Goal: Transaction & Acquisition: Book appointment/travel/reservation

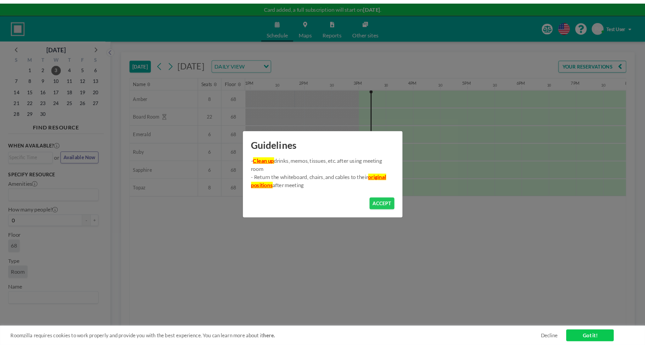
scroll to position [0, 835]
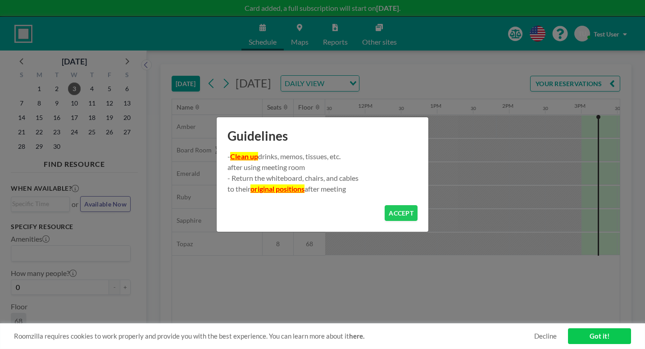
scroll to position [0, 849]
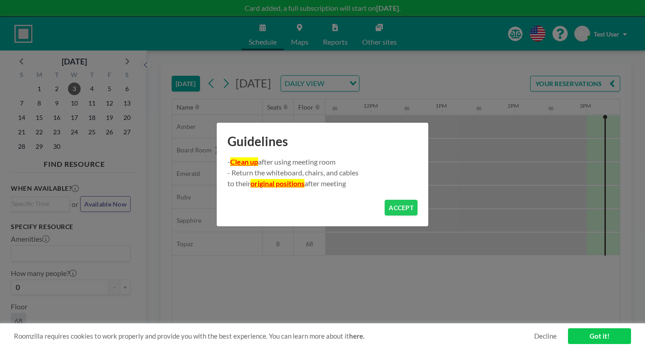
scroll to position [0, 849]
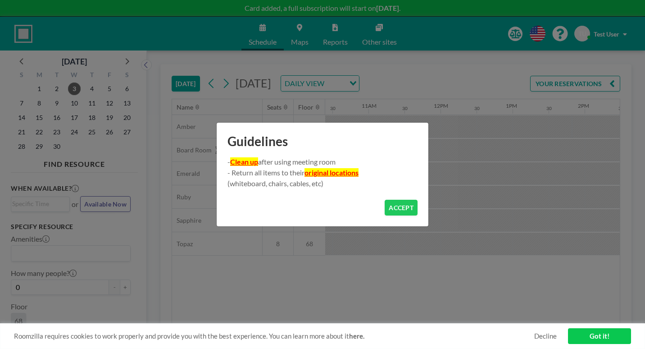
scroll to position [0, 849]
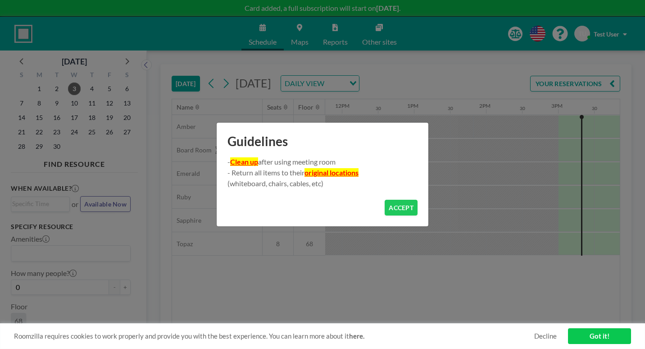
scroll to position [0, 849]
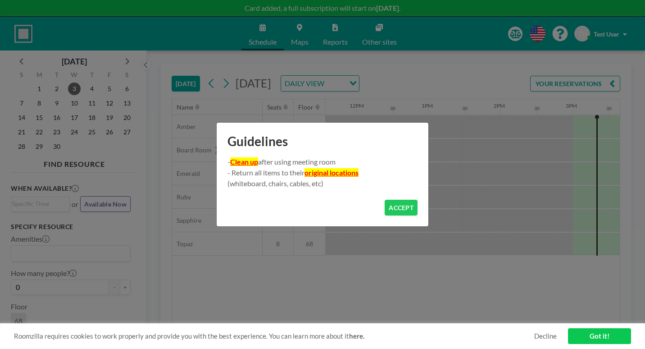
scroll to position [0, 849]
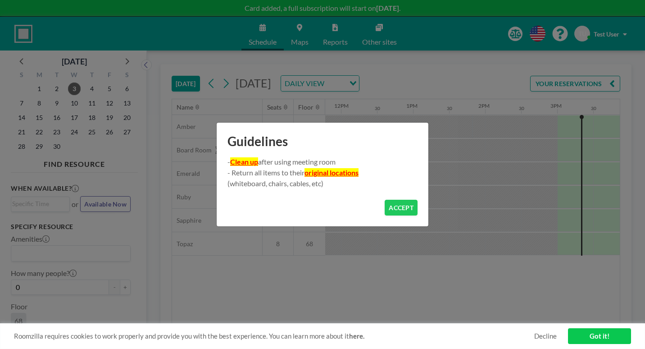
click at [393, 206] on button "ACCEPT" at bounding box center [401, 208] width 33 height 16
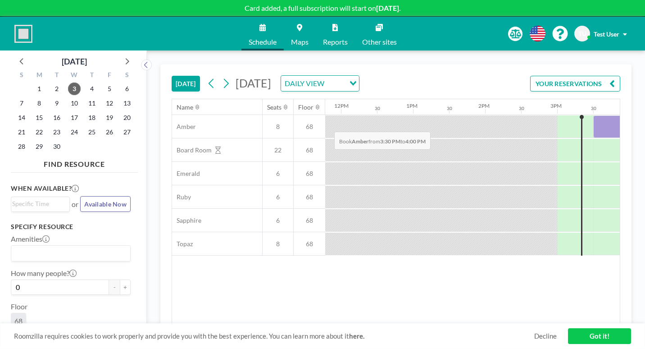
click at [593, 115] on div at bounding box center [611, 126] width 36 height 23
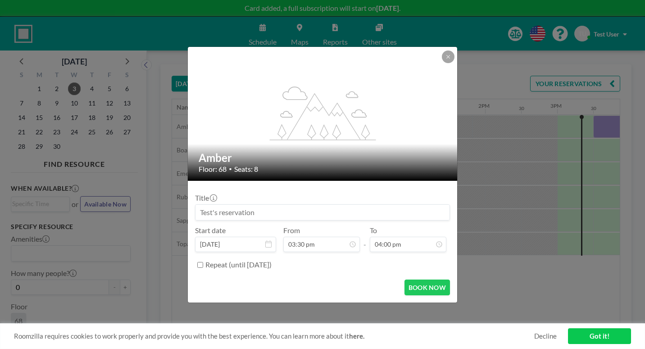
click at [260, 208] on input at bounding box center [322, 211] width 254 height 15
type input "r"
type input "a"
type input "Testing"
click at [329, 255] on form "Title Testing Start date Sep 3, 2025 From 03:30 pm - To 04:00 pm Repeat (until …" at bounding box center [322, 242] width 269 height 122
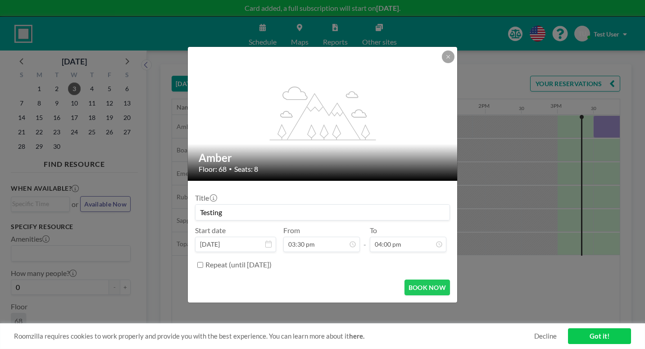
click at [290, 257] on div "Repeat (until [DATE])" at bounding box center [327, 264] width 245 height 15
click at [272, 260] on label "Repeat (until [DATE])" at bounding box center [238, 264] width 66 height 9
click at [203, 262] on input "Repeat (until [DATE])" at bounding box center [200, 265] width 6 height 6
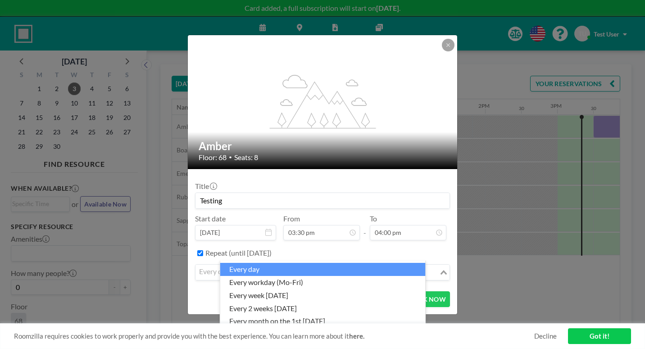
click at [294, 266] on input "Search for option" at bounding box center [317, 272] width 242 height 12
click at [298, 263] on li "every day" at bounding box center [322, 269] width 205 height 13
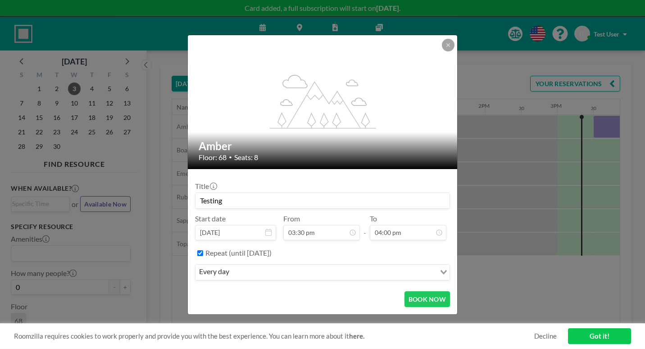
click at [250, 248] on label "Repeat (until [DATE])" at bounding box center [238, 252] width 66 height 9
click at [203, 250] on input "Repeat (until [DATE])" at bounding box center [200, 253] width 6 height 6
checkbox input "false"
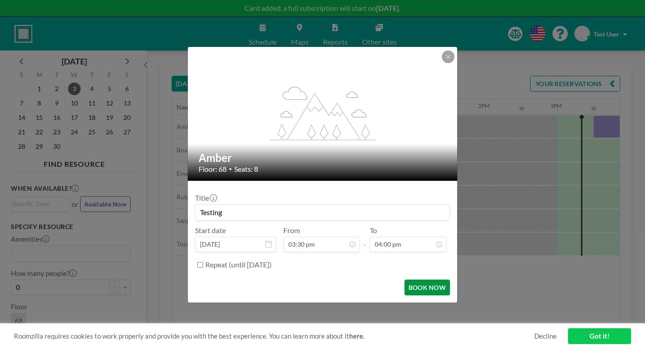
click at [414, 279] on button "BOOK NOW" at bounding box center [426, 287] width 45 height 16
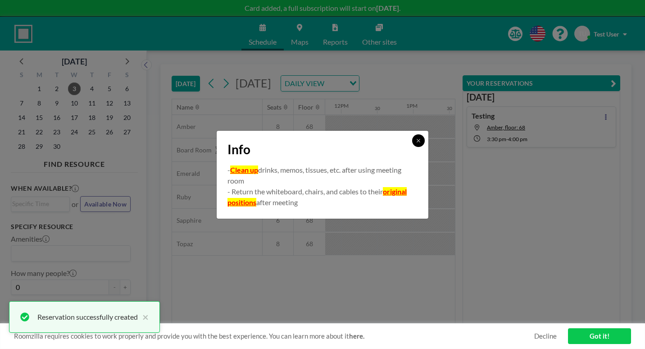
click at [412, 147] on button at bounding box center [418, 140] width 13 height 13
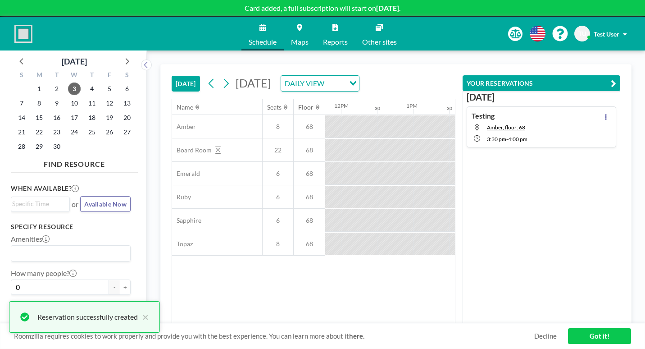
click at [583, 106] on div "Testing Amber, floor: 68 3:30 PM - 4:00 PM" at bounding box center [542, 126] width 150 height 41
click at [610, 111] on button at bounding box center [605, 116] width 11 height 11
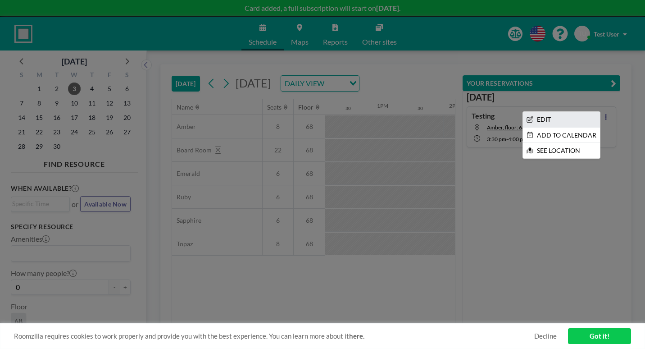
click at [596, 112] on li "EDIT" at bounding box center [561, 119] width 77 height 15
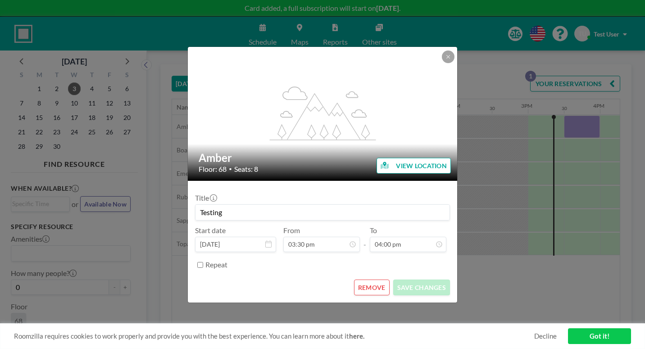
scroll to position [460, 0]
click at [442, 63] on button at bounding box center [448, 56] width 13 height 13
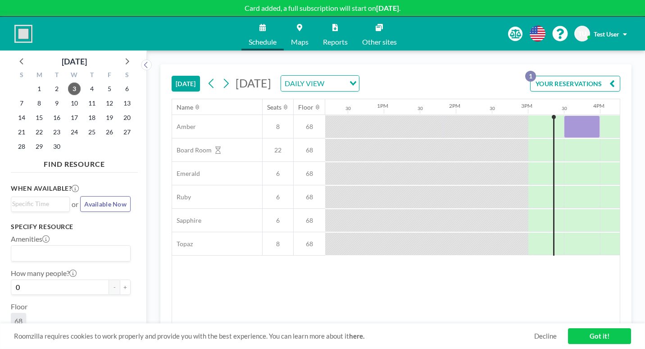
scroll to position [0, 0]
click at [564, 115] on div at bounding box center [582, 126] width 36 height 23
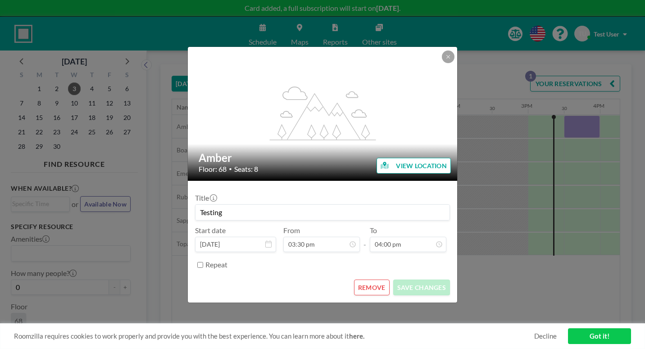
click at [368, 279] on button "REMOVE" at bounding box center [372, 287] width 36 height 16
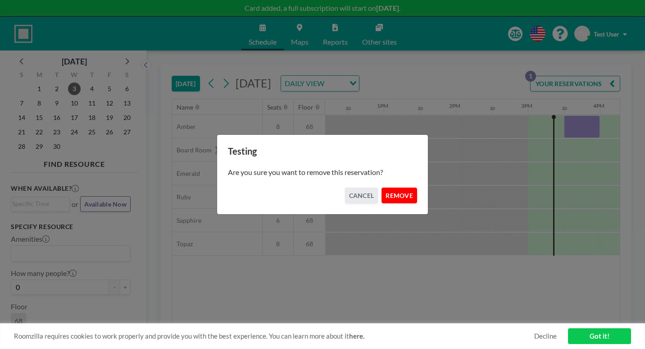
click at [395, 192] on button "REMOVE" at bounding box center [399, 195] width 36 height 16
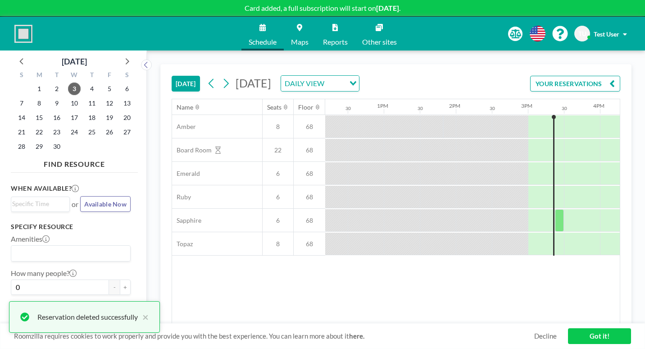
click at [304, 38] on span "Maps" at bounding box center [300, 41] width 18 height 7
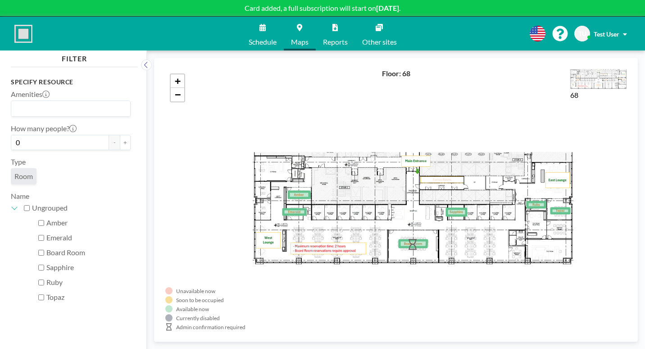
click at [372, 38] on span "Other sites" at bounding box center [379, 41] width 35 height 7
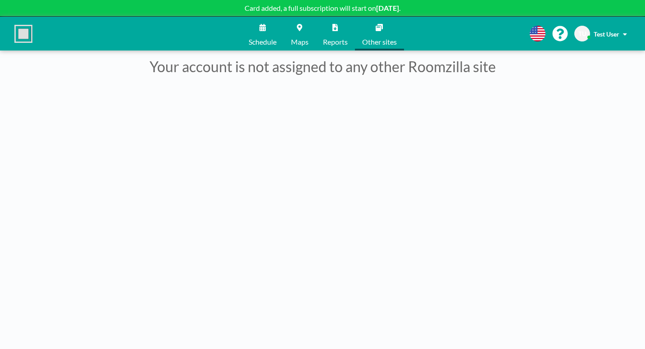
click at [306, 38] on span "Maps" at bounding box center [300, 41] width 18 height 7
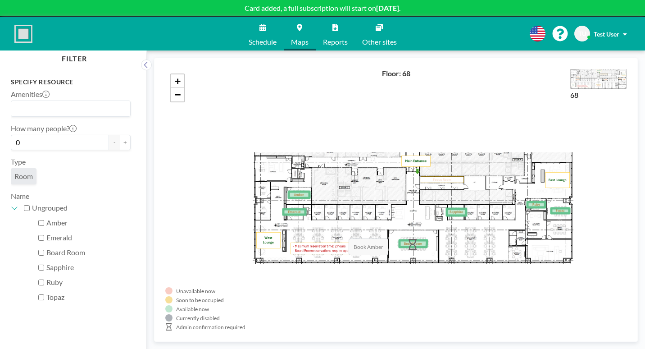
click at [289, 191] on icon at bounding box center [299, 194] width 21 height 6
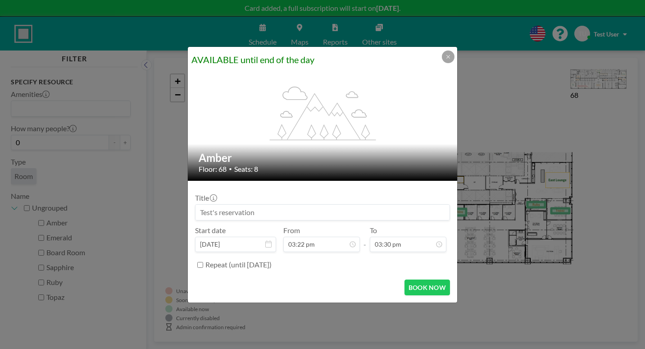
click at [423, 83] on div "flex-grow: 1.2;" at bounding box center [323, 114] width 270 height 134
click at [446, 58] on icon at bounding box center [447, 56] width 3 height 3
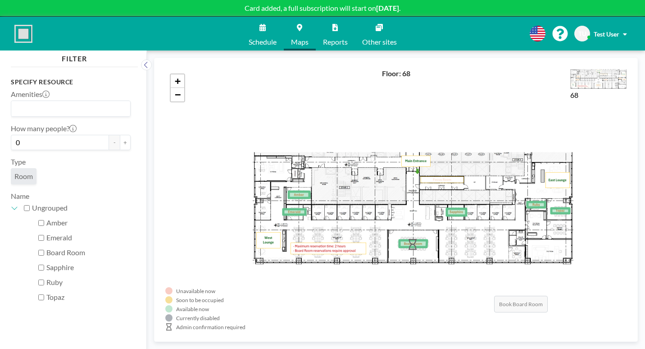
click at [399, 240] on icon at bounding box center [412, 243] width 27 height 7
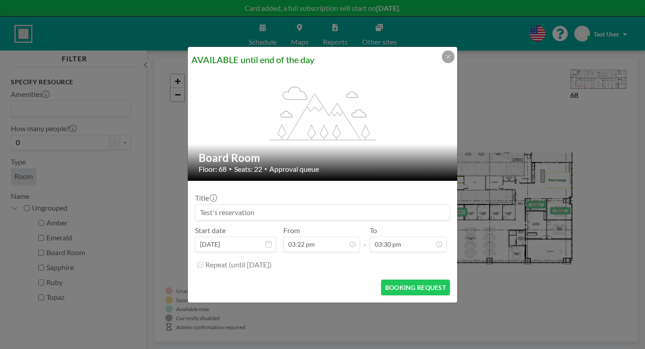
click at [293, 204] on input at bounding box center [322, 211] width 254 height 15
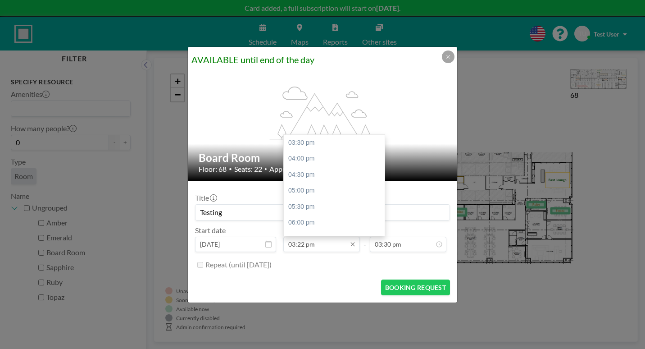
type input "Testing"
click at [316, 236] on input "03:22 pm" at bounding box center [321, 243] width 77 height 15
click at [317, 150] on div "04:00 pm" at bounding box center [336, 158] width 105 height 16
type input "04:00 pm"
type input "04:30 pm"
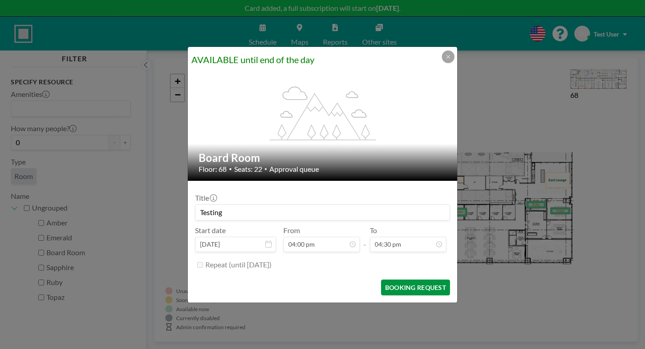
scroll to position [474, 0]
click at [390, 279] on button "BOOKING REQUEST" at bounding box center [415, 287] width 69 height 16
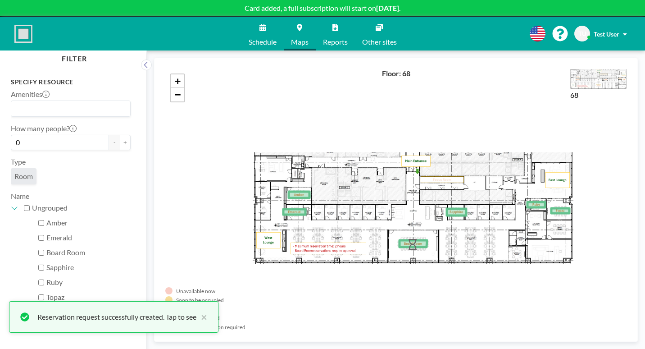
click at [280, 309] on div "+ −" at bounding box center [395, 199] width 461 height 261
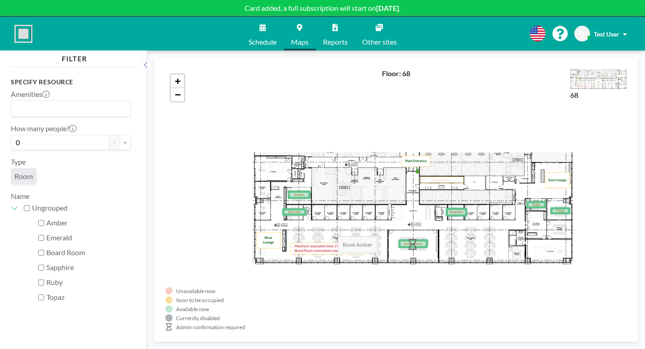
click at [289, 191] on icon at bounding box center [299, 194] width 21 height 6
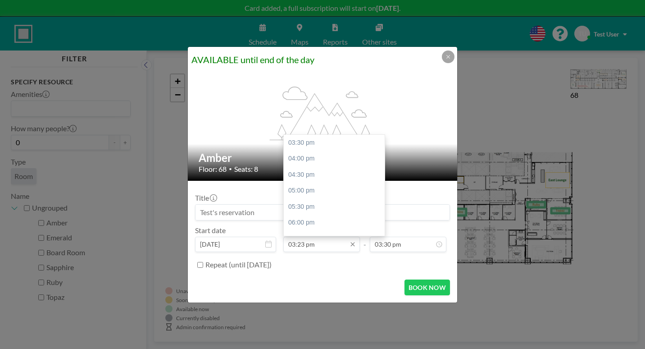
click at [323, 236] on input "03:23 pm" at bounding box center [321, 243] width 77 height 15
click at [320, 150] on div "04:00 pm" at bounding box center [336, 158] width 105 height 16
type input "04:00 pm"
type input "04:30 pm"
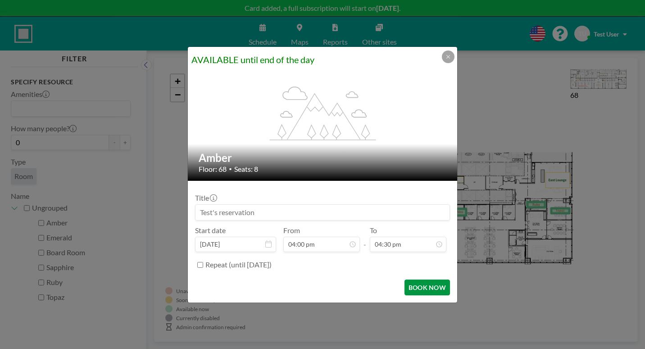
click at [404, 279] on button "BOOK NOW" at bounding box center [426, 287] width 45 height 16
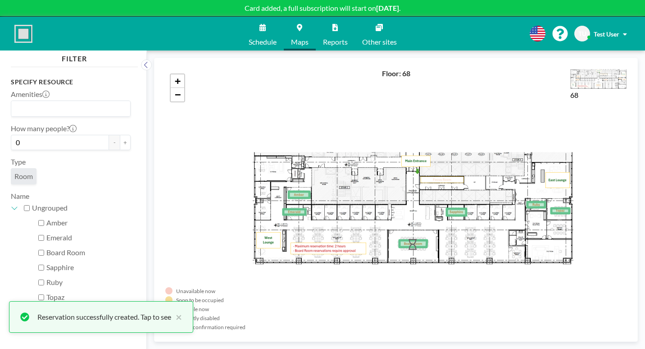
click at [269, 39] on link "Schedule" at bounding box center [262, 34] width 42 height 34
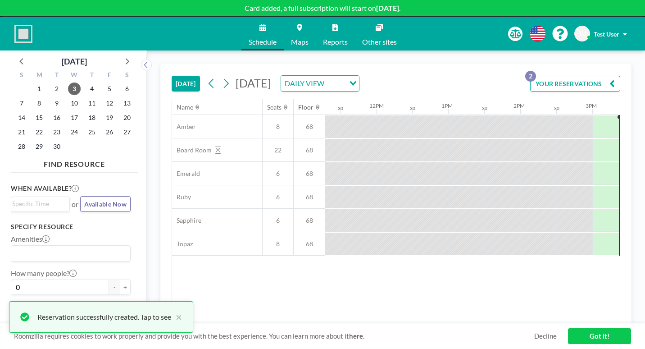
scroll to position [0, 849]
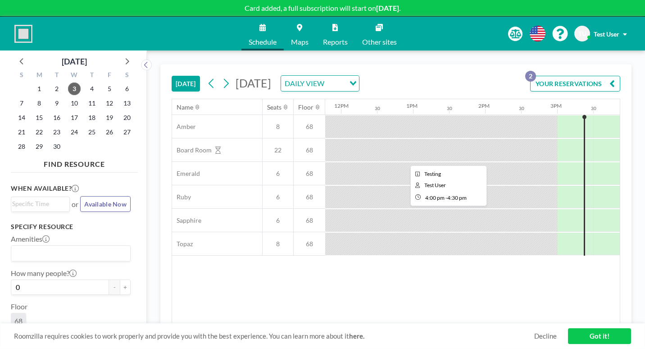
click at [629, 139] on div at bounding box center [647, 150] width 36 height 23
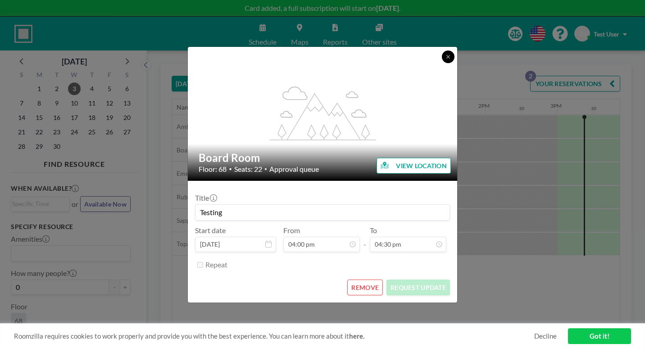
click at [442, 63] on button at bounding box center [448, 56] width 13 height 13
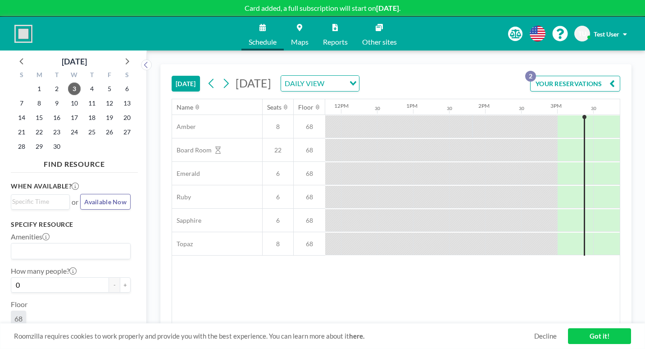
scroll to position [5, 0]
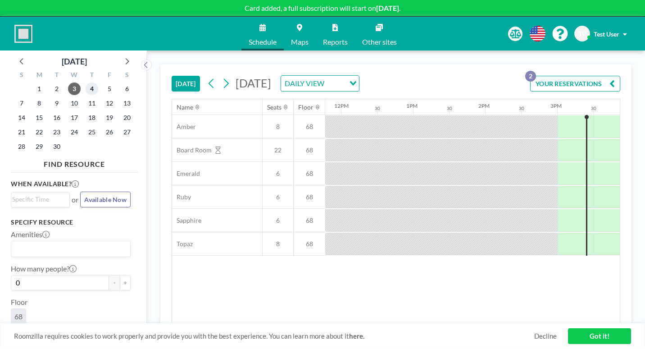
click at [86, 82] on span "4" at bounding box center [92, 88] width 13 height 13
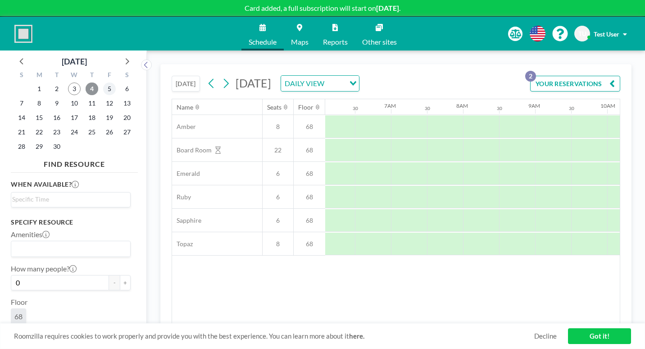
scroll to position [0, 439]
click at [103, 82] on span "5" at bounding box center [109, 88] width 13 height 13
click at [68, 82] on span "3" at bounding box center [74, 88] width 13 height 13
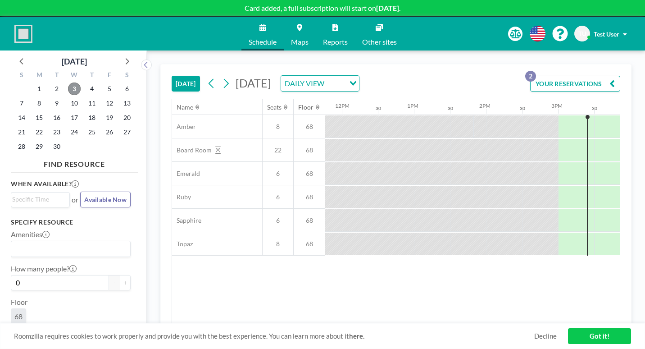
scroll to position [0, 849]
click at [276, 30] on link "Schedule" at bounding box center [262, 34] width 42 height 34
